Goal: Register for event/course

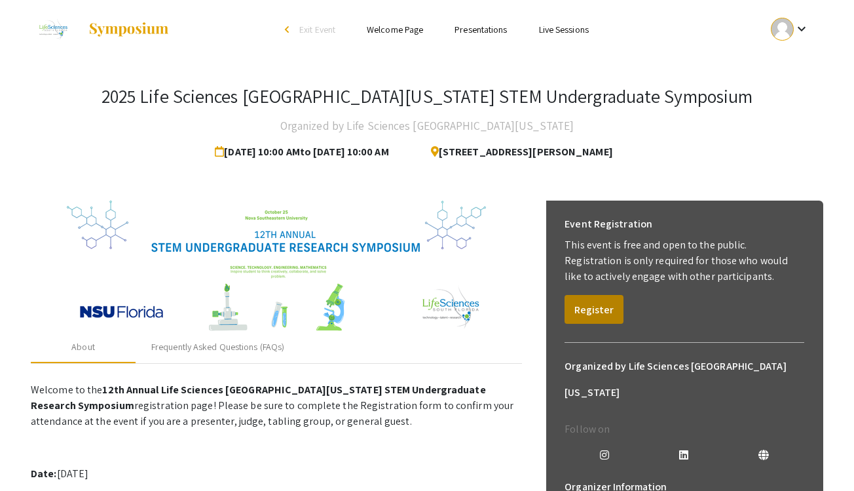
click at [595, 313] on button "Register" at bounding box center [594, 309] width 59 height 29
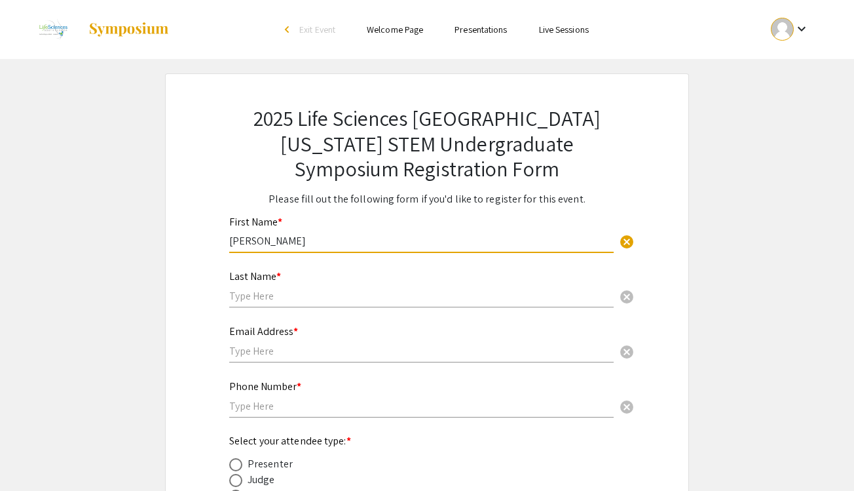
type input "[PERSON_NAME]"
click at [272, 280] on mat-label "Last Name *" at bounding box center [255, 276] width 52 height 14
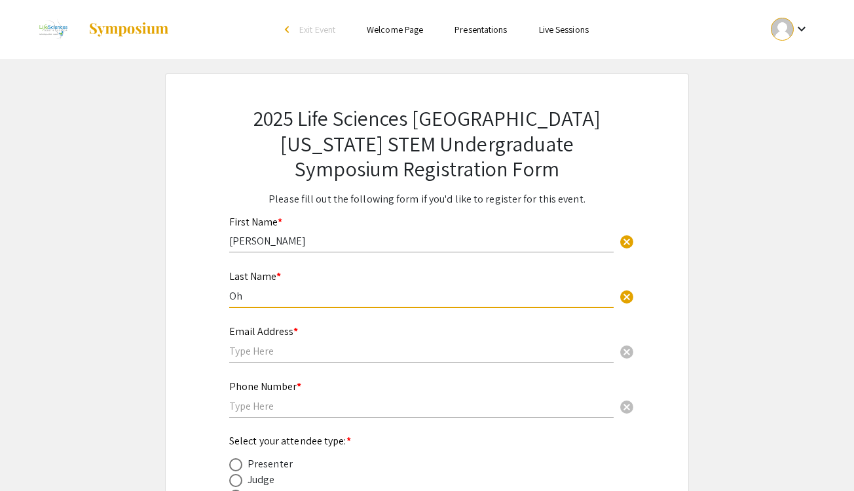
type input "Oh"
click at [490, 343] on div "Email Address * cancel" at bounding box center [421, 338] width 385 height 50
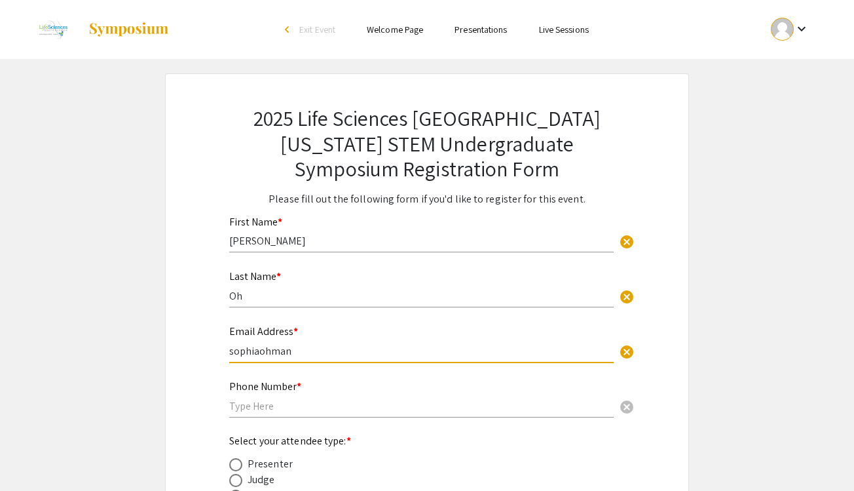
type input "sophiaohmana"
type input "[EMAIL_ADDRESS][DOMAIN_NAME]"
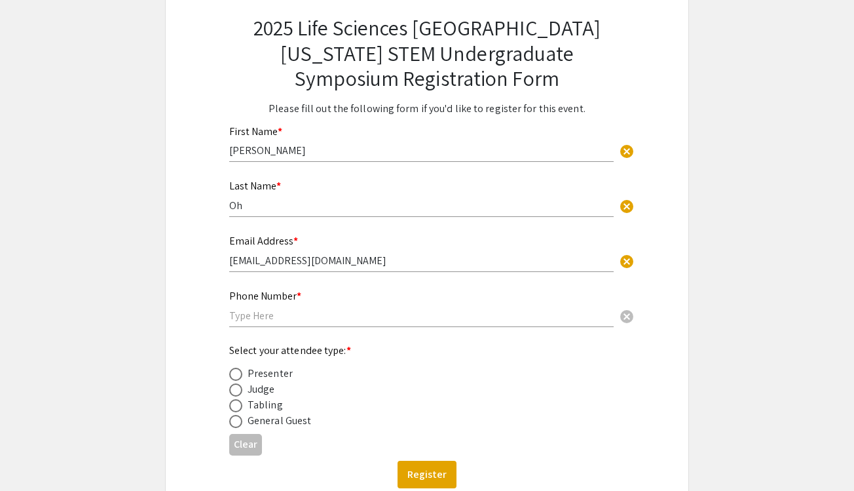
scroll to position [90, 0]
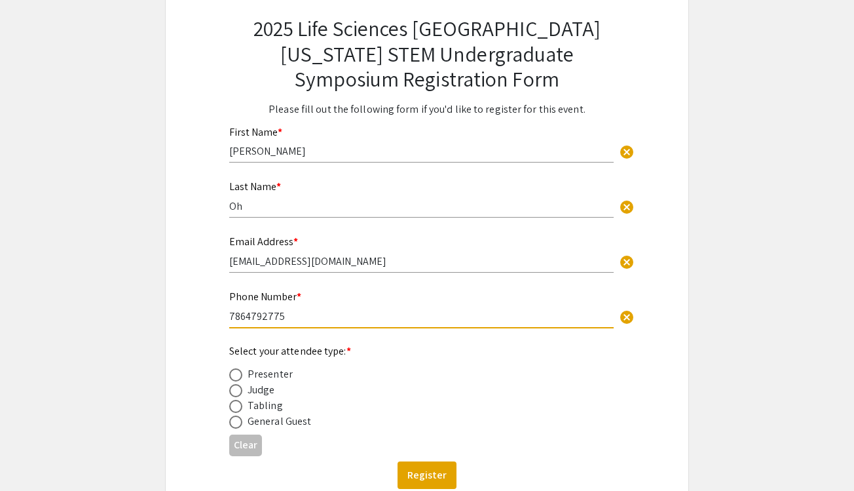
type input "7864792775"
click at [236, 389] on span at bounding box center [235, 390] width 13 height 13
click at [236, 389] on input "radio" at bounding box center [235, 390] width 13 height 13
radio input "true"
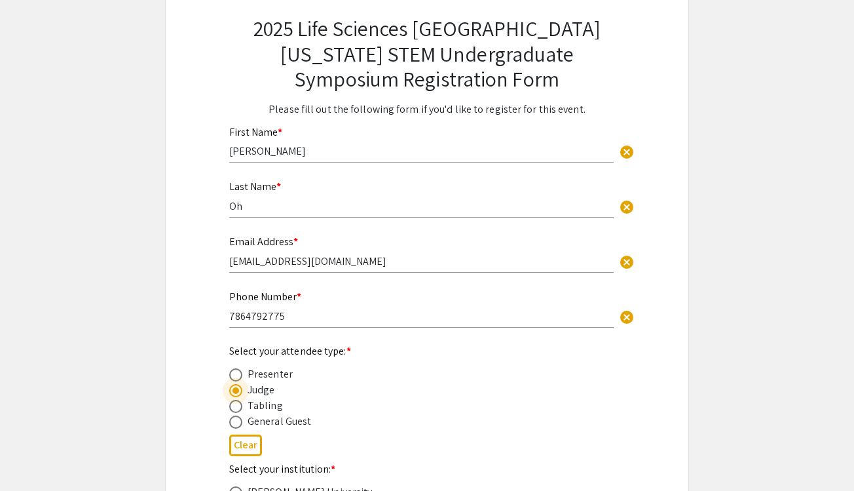
click at [236, 374] on span at bounding box center [235, 374] width 13 height 13
click at [236, 374] on input "radio" at bounding box center [235, 374] width 13 height 13
radio input "true"
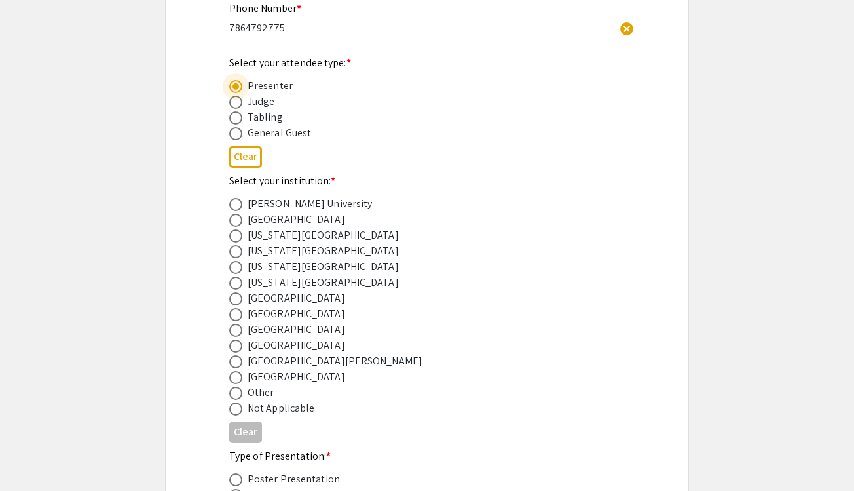
scroll to position [398, 0]
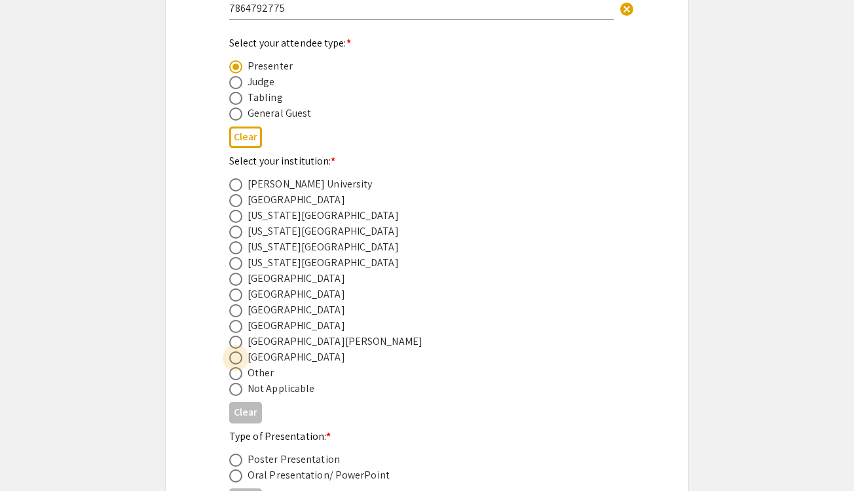
click at [235, 360] on span at bounding box center [235, 357] width 13 height 13
click at [235, 360] on input "radio" at bounding box center [235, 357] width 13 height 13
radio input "true"
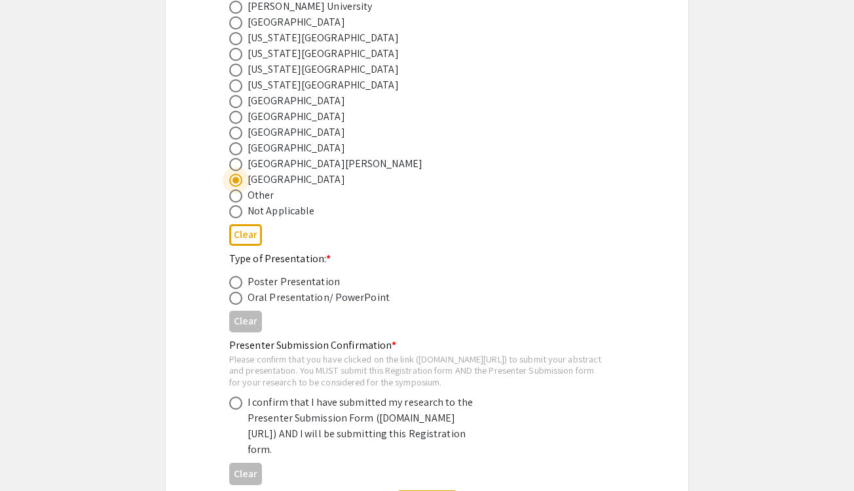
scroll to position [582, 0]
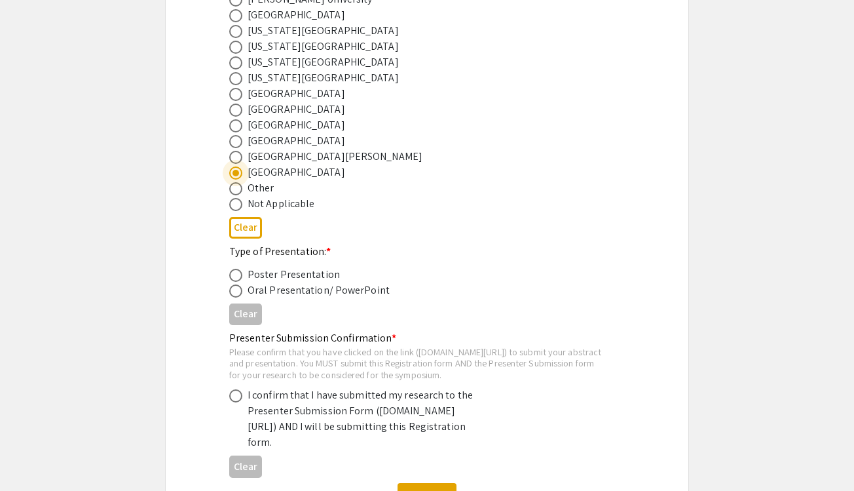
click at [235, 275] on span at bounding box center [235, 275] width 13 height 13
click at [235, 275] on input "radio" at bounding box center [235, 275] width 13 height 13
radio input "true"
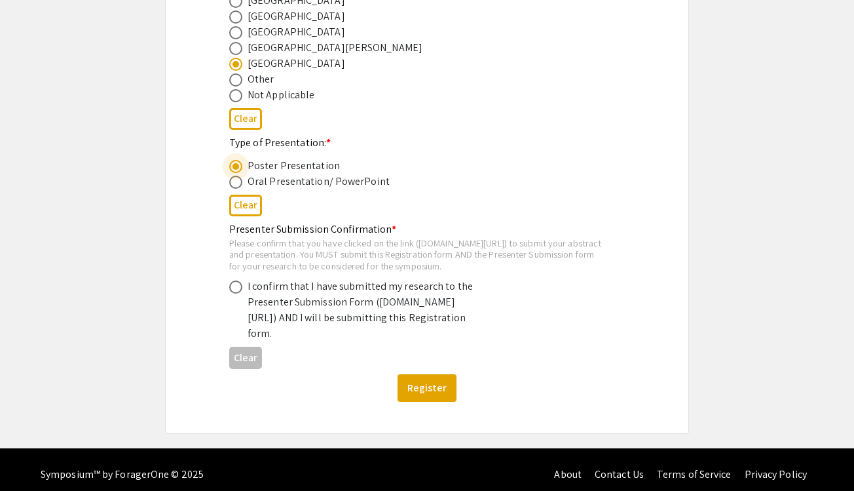
scroll to position [693, 0]
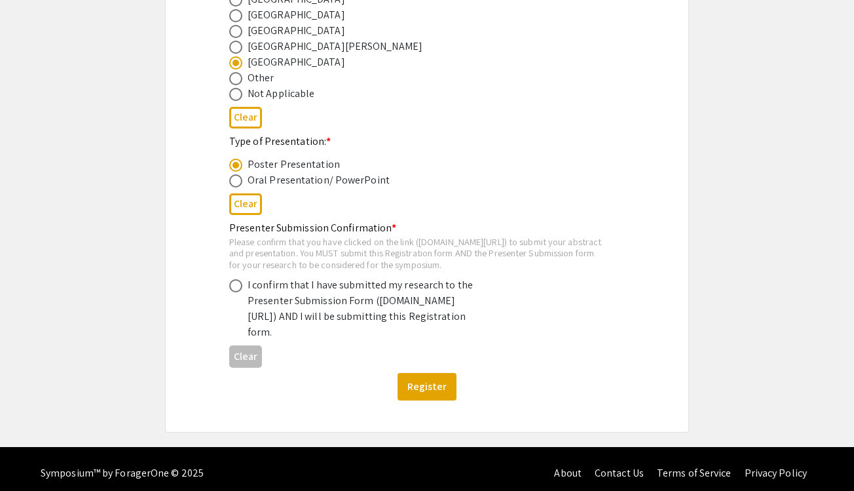
click at [239, 304] on div "I confirm that I have submitted my research to the Presenter Submission Form ([…" at bounding box center [416, 308] width 375 height 63
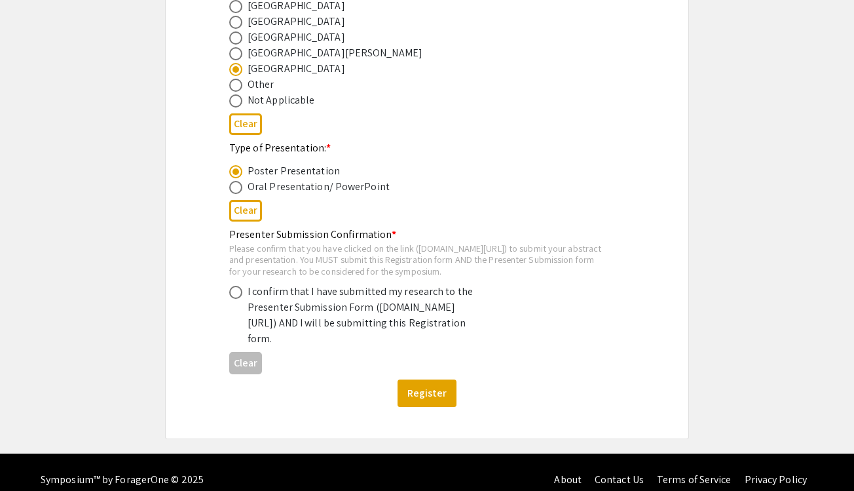
scroll to position [681, 0]
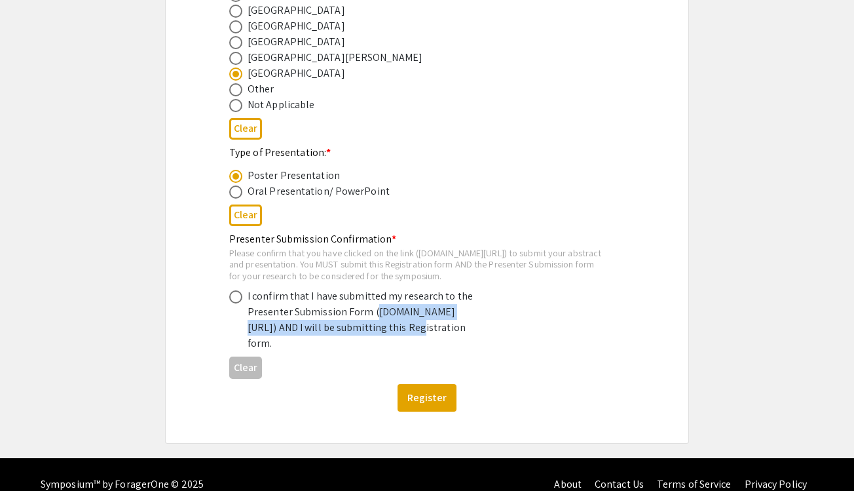
drag, startPoint x: 250, startPoint y: 336, endPoint x: 291, endPoint y: 345, distance: 41.6
click at [291, 345] on div "I confirm that I have submitted my research to the Presenter Submission Form ([…" at bounding box center [362, 319] width 229 height 63
copy div "[DOMAIN_NAME][URL]"
click at [239, 303] on span at bounding box center [235, 296] width 13 height 13
click at [239, 303] on input "radio" at bounding box center [235, 296] width 13 height 13
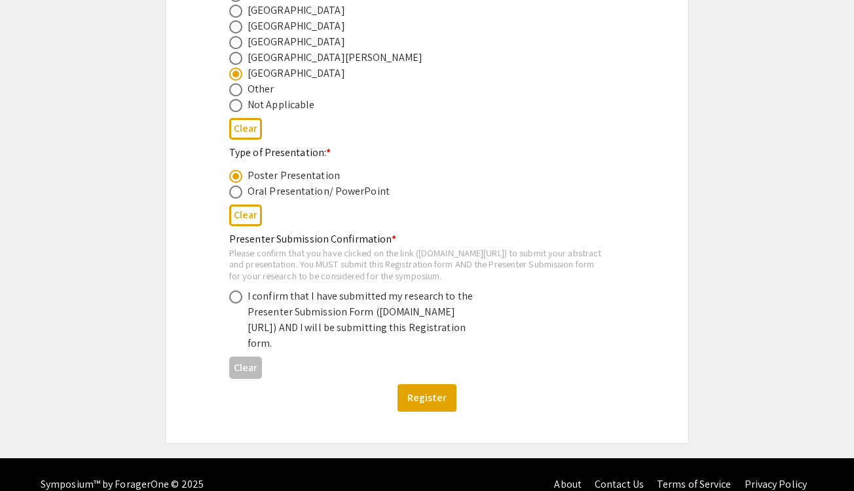
radio input "true"
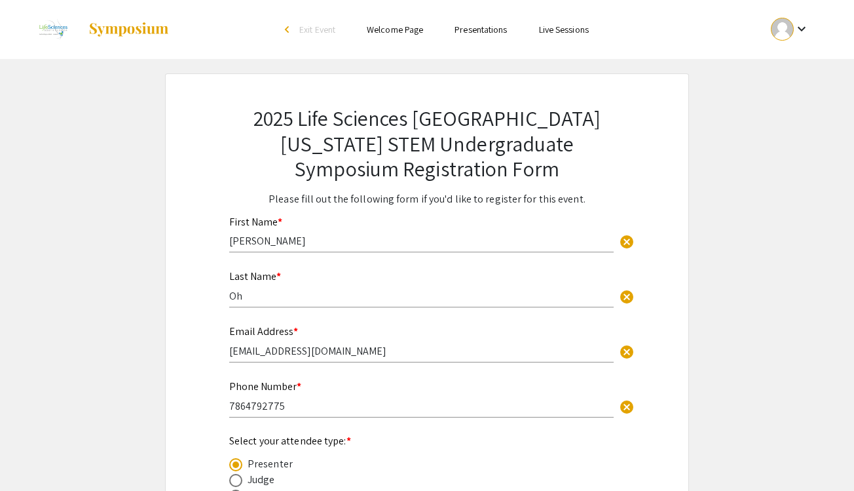
scroll to position [0, 0]
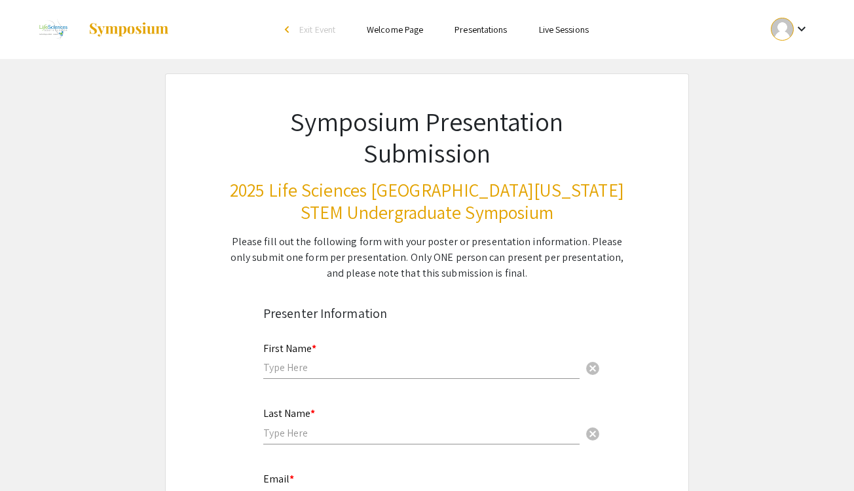
scroll to position [-1, 0]
click at [364, 362] on div "First Name * cancel" at bounding box center [421, 355] width 316 height 50
type input "[PERSON_NAME]"
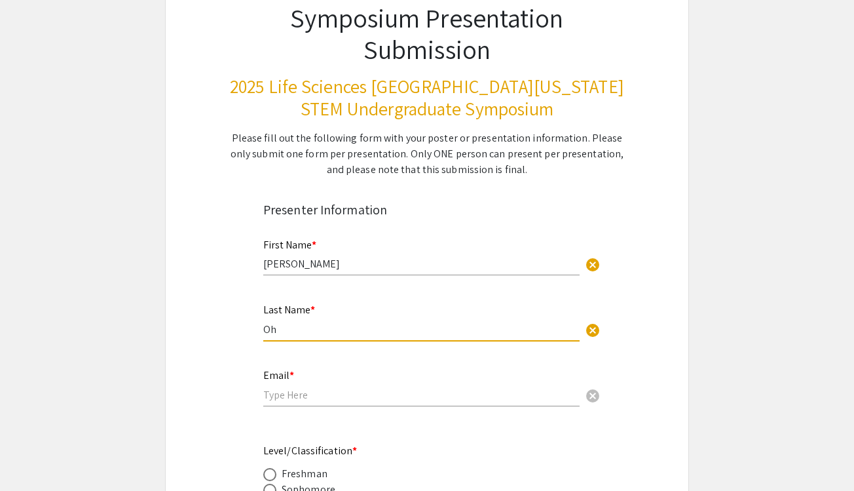
scroll to position [129, 0]
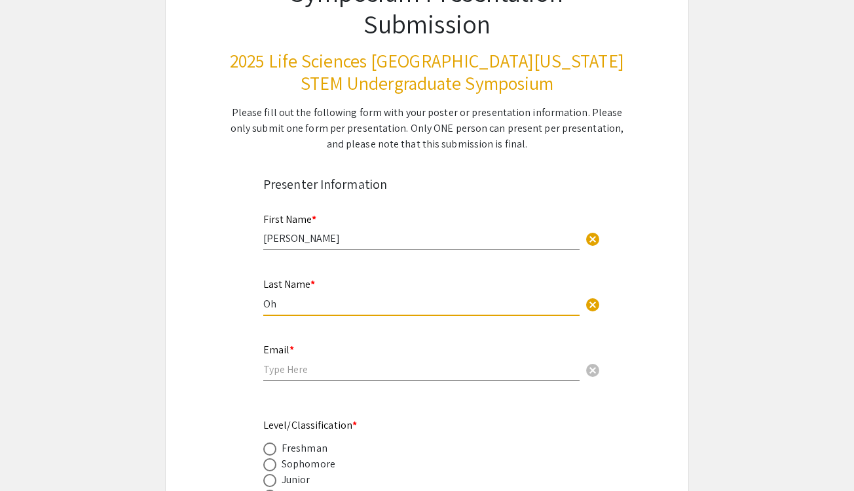
type input "Oh"
type input "[EMAIL_ADDRESS][DOMAIN_NAME]"
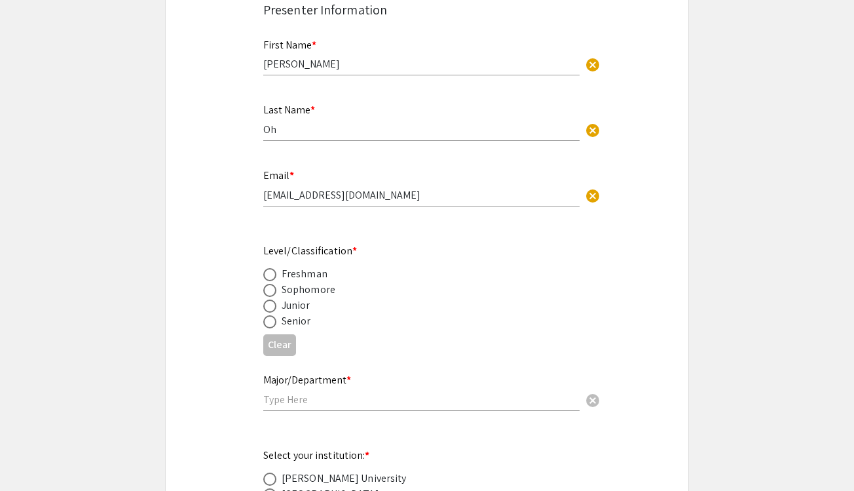
scroll to position [303, 0]
click at [264, 277] on span at bounding box center [269, 275] width 13 height 13
click at [264, 277] on input "radio" at bounding box center [269, 275] width 13 height 13
radio input "true"
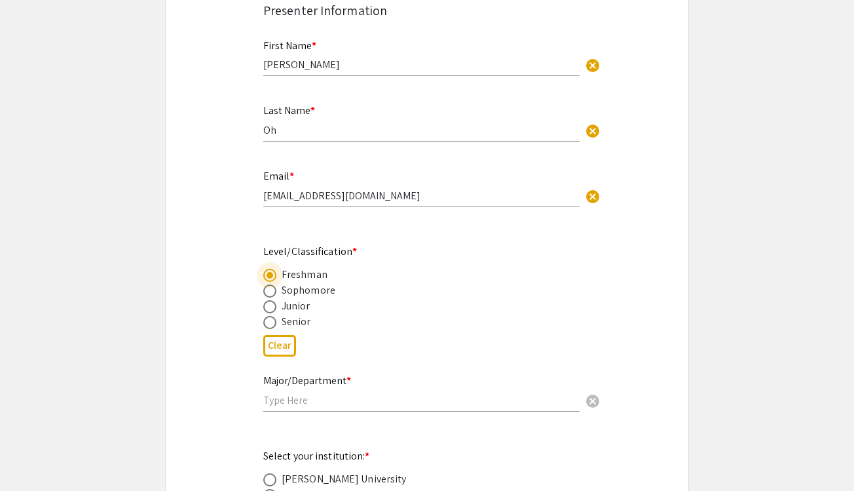
click at [288, 398] on input "text" at bounding box center [421, 400] width 316 height 14
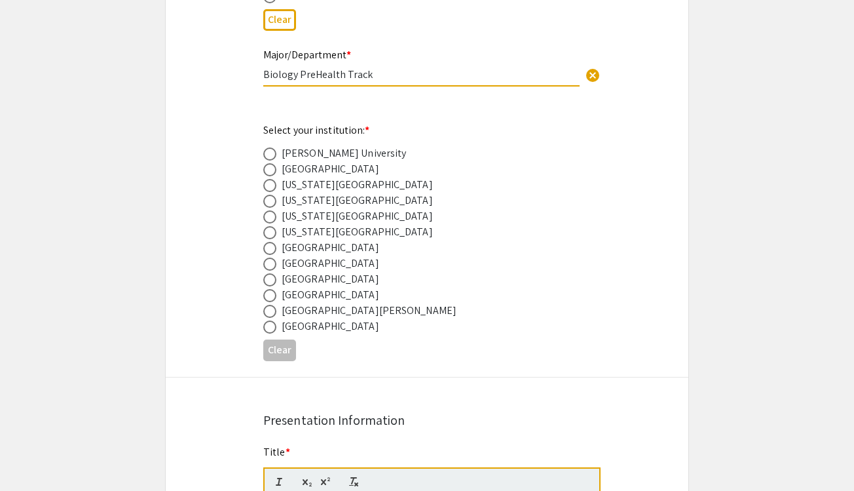
scroll to position [628, 0]
type input "Biology PreHealth Track"
click at [270, 329] on span at bounding box center [269, 327] width 13 height 13
click at [270, 329] on input "radio" at bounding box center [269, 327] width 13 height 13
radio input "true"
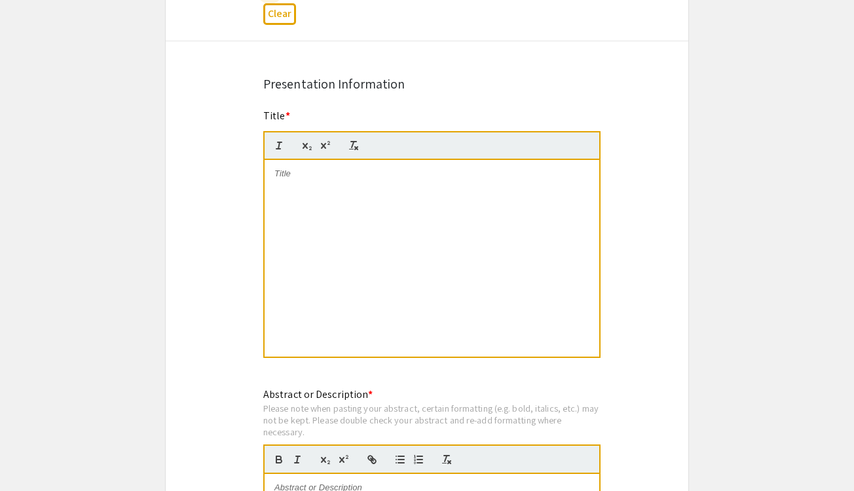
scroll to position [963, 0]
click at [309, 195] on div at bounding box center [432, 259] width 335 height 197
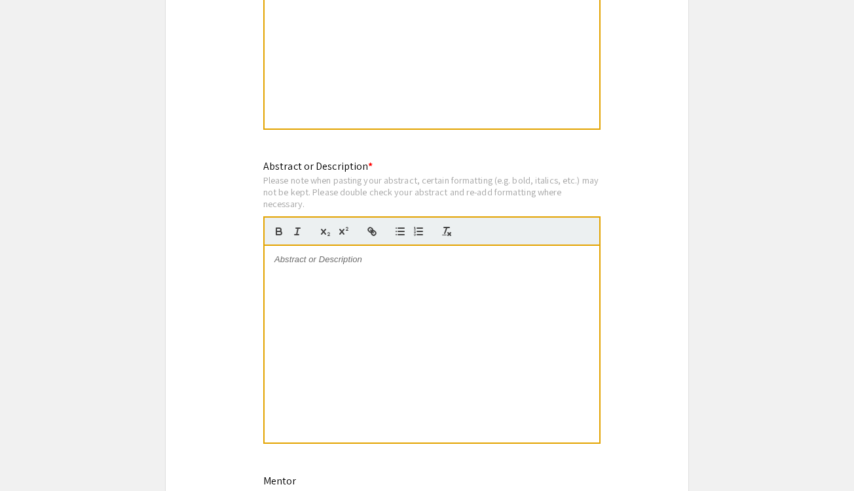
scroll to position [1306, 0]
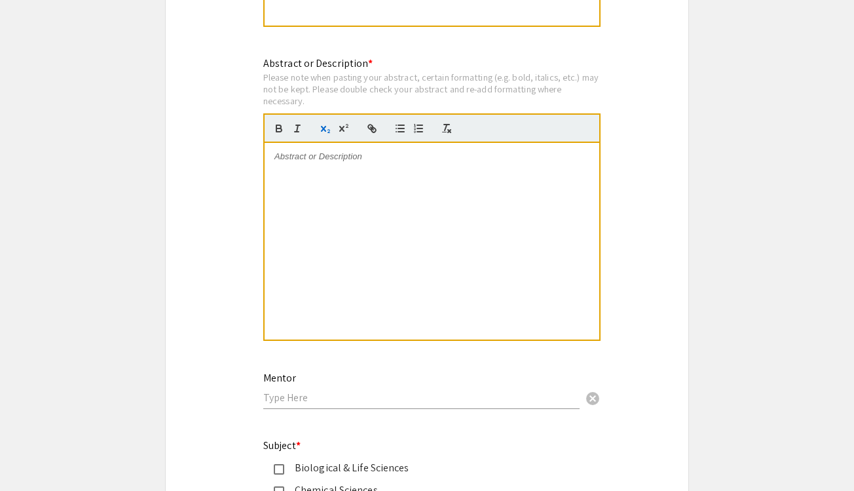
click at [328, 124] on button "button" at bounding box center [325, 129] width 18 height 16
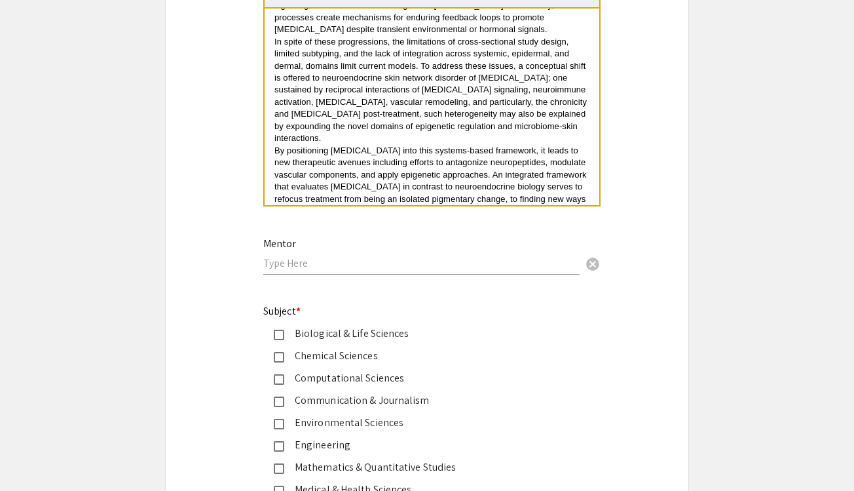
scroll to position [1431, 0]
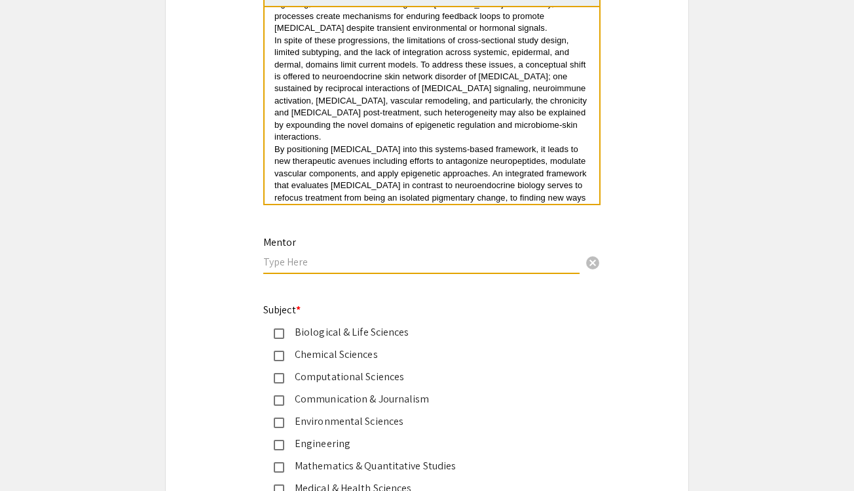
click at [341, 259] on input "text" at bounding box center [421, 262] width 316 height 14
type input "D"
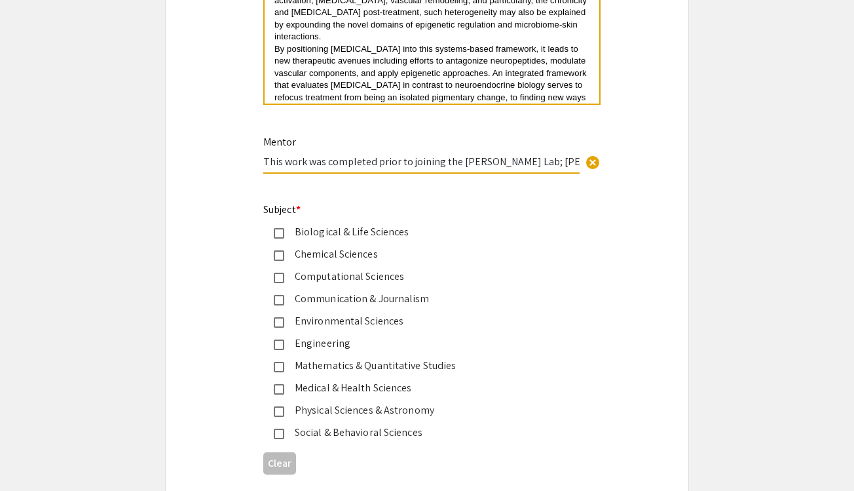
scroll to position [1540, 0]
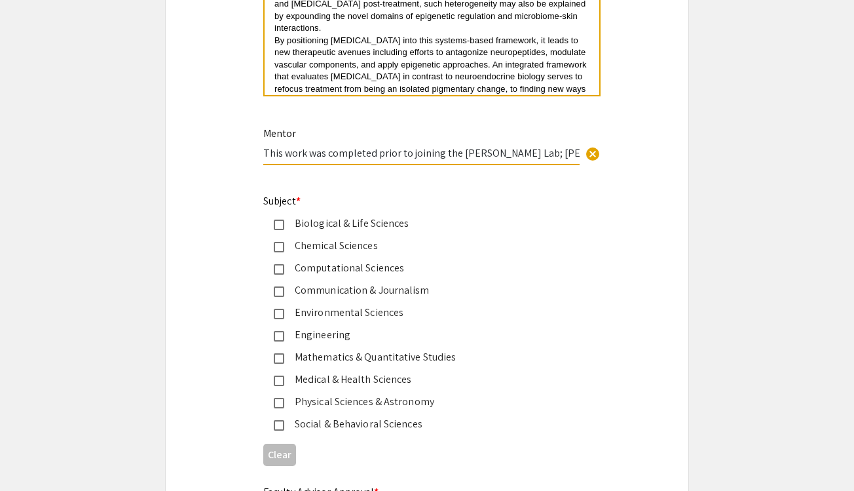
type input "This work was completed prior to joining the Lariviere Lab; Dr. Lariviere serve…"
click at [341, 381] on div "Medical & Health Sciences" at bounding box center [421, 379] width 275 height 16
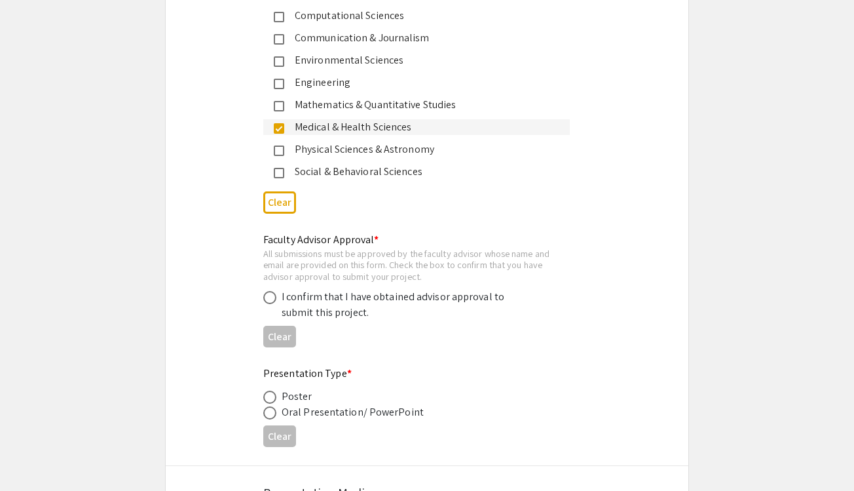
scroll to position [1794, 0]
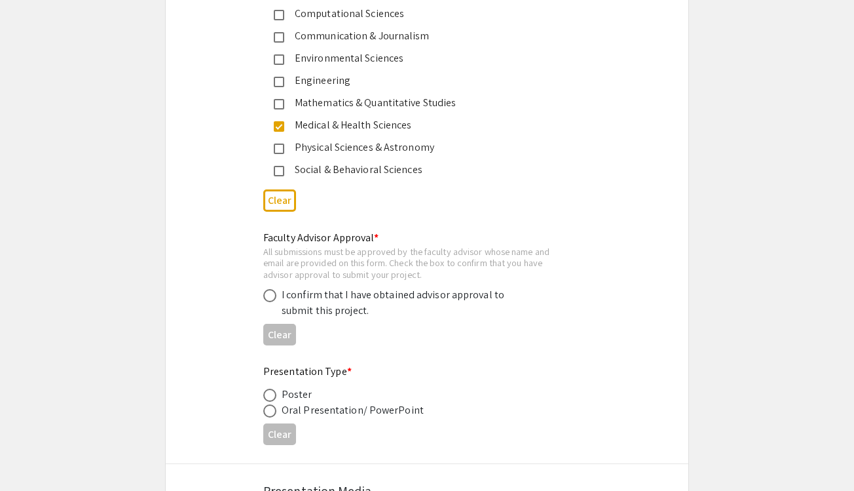
click at [273, 298] on span at bounding box center [269, 295] width 13 height 13
click at [273, 298] on input "radio" at bounding box center [269, 295] width 13 height 13
radio input "true"
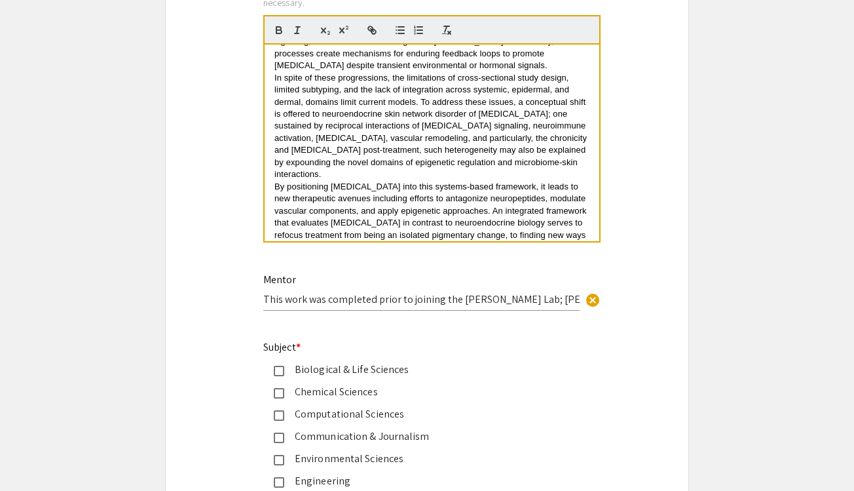
scroll to position [1414, 0]
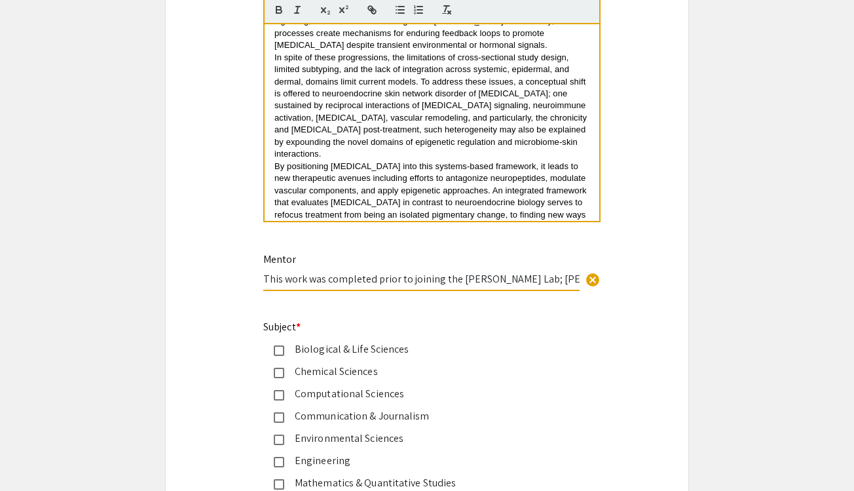
drag, startPoint x: 485, startPoint y: 278, endPoint x: 691, endPoint y: 292, distance: 205.5
click at [575, 282] on input "This work was completed prior to joining the Lariviere Lab; Dr. Lariviere serve…" at bounding box center [421, 279] width 316 height 14
click at [579, 282] on input "This work was completed prior to joining the Lariviere Lab; Dr. Lariviere serve…" at bounding box center [421, 279] width 316 height 14
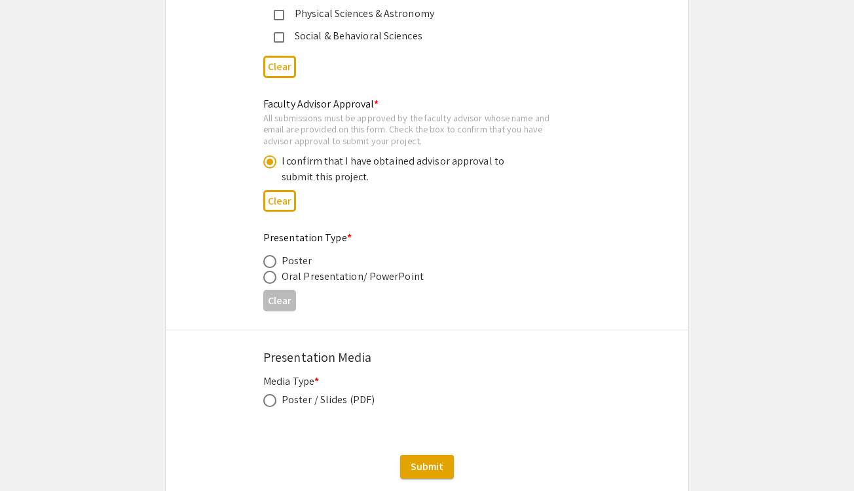
scroll to position [1935, 0]
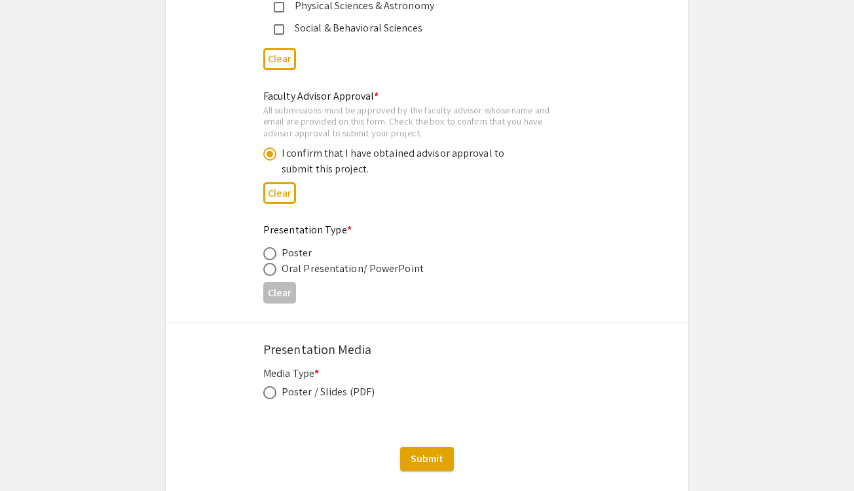
type input "This work was completed prior to joining the Lariviere Lab; Dr. Lariviere serve…"
click at [272, 250] on span at bounding box center [269, 253] width 13 height 13
click at [272, 250] on input "radio" at bounding box center [269, 253] width 13 height 13
radio input "true"
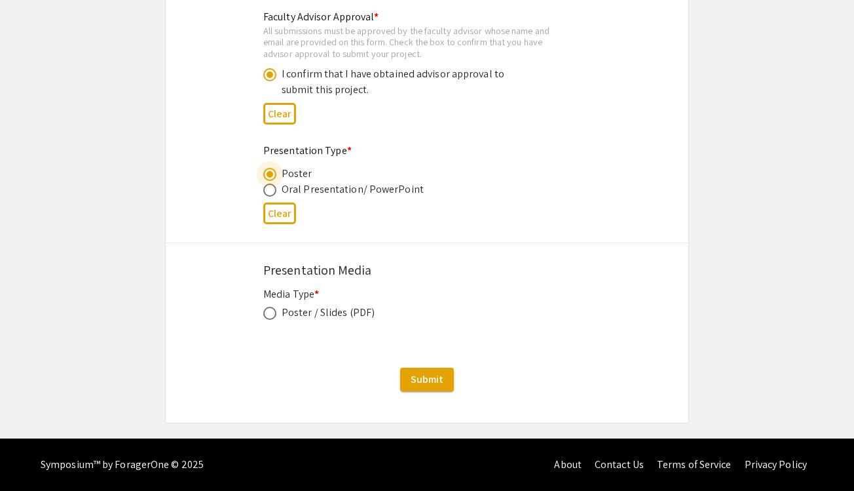
scroll to position [2015, 0]
click at [268, 323] on div "Media Type * Poster / Slides (PDF) This field is required." at bounding box center [427, 311] width 328 height 50
click at [268, 316] on span at bounding box center [269, 313] width 13 height 13
click at [268, 316] on input "radio" at bounding box center [269, 313] width 13 height 13
radio input "true"
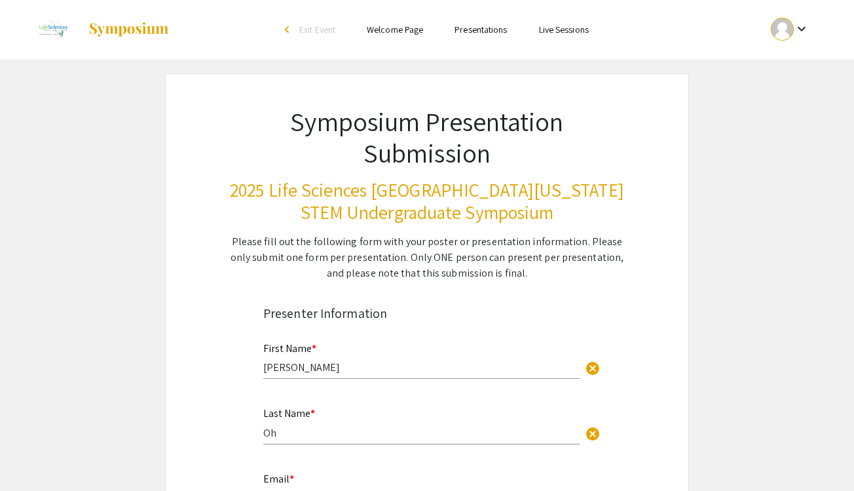
scroll to position [0, 0]
